Goal: Task Accomplishment & Management: Use online tool/utility

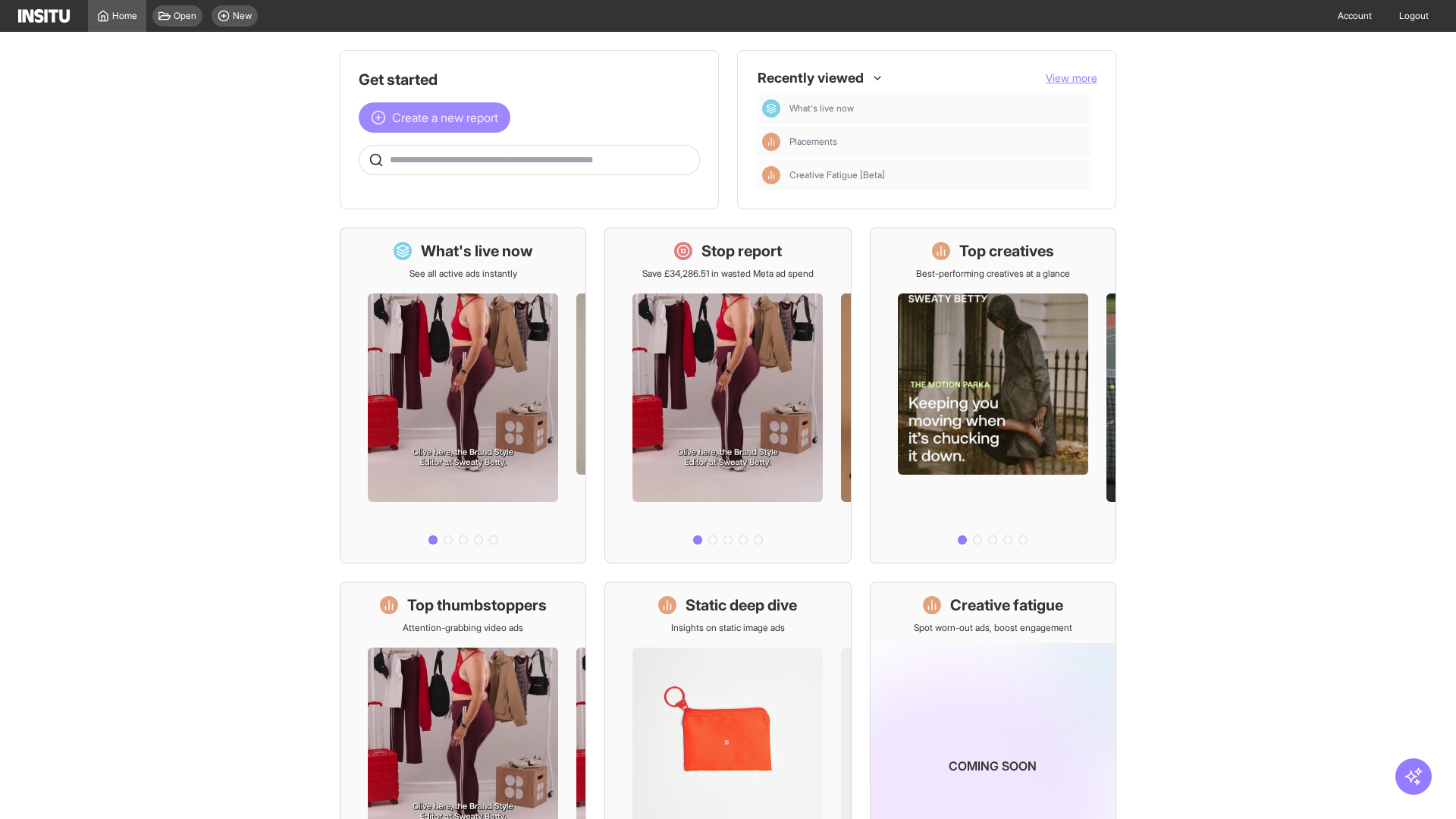
click at [439, 118] on span "Create a new report" at bounding box center [445, 117] width 107 height 18
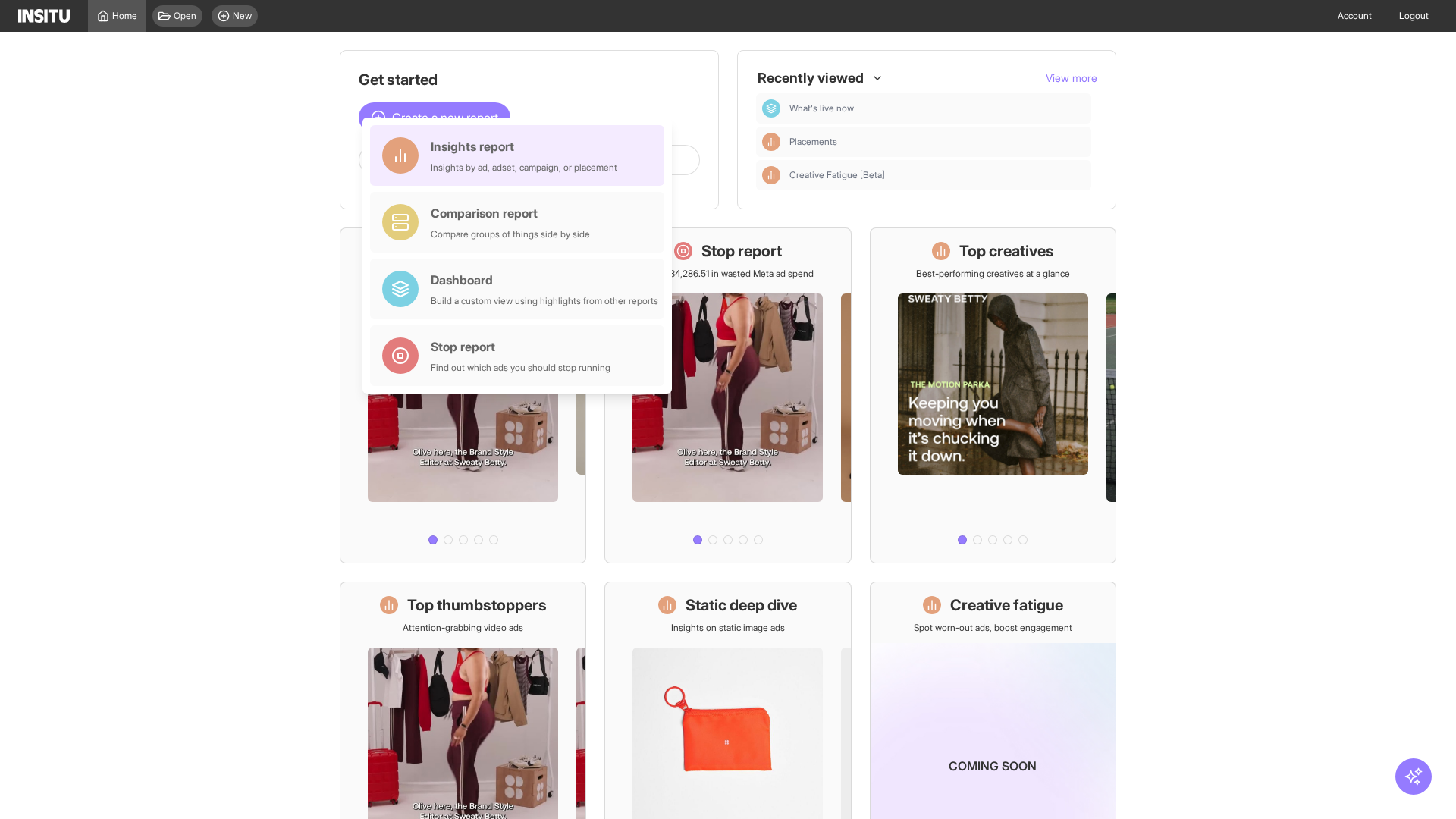
click at [521, 155] on div "Insights report Insights by ad, adset, campaign, or placement" at bounding box center [524, 155] width 187 height 36
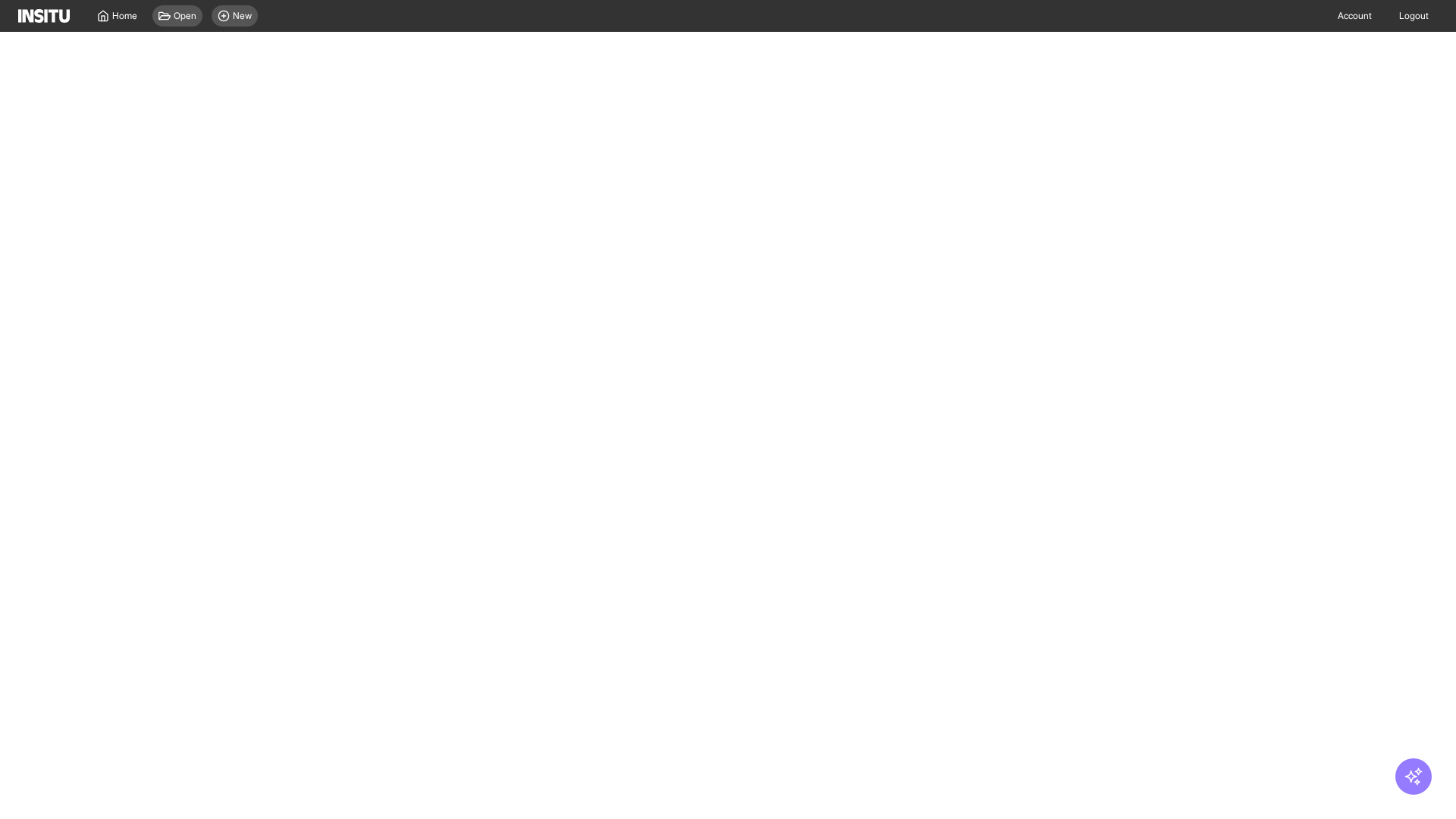
select select "**"
